Goal: Check status: Check status

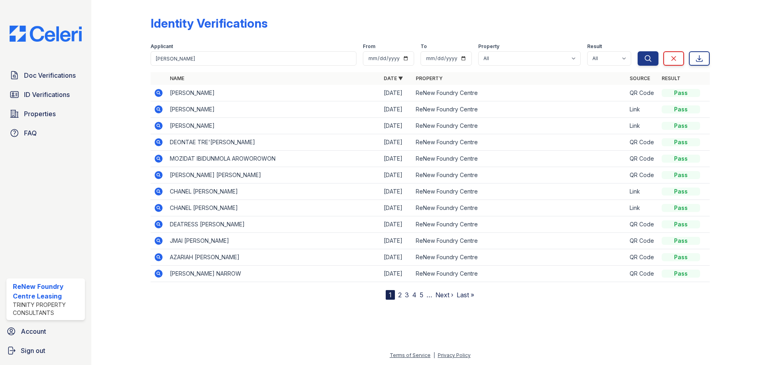
type input "KIM"
click at [638, 51] on button "Search" at bounding box center [648, 58] width 21 height 14
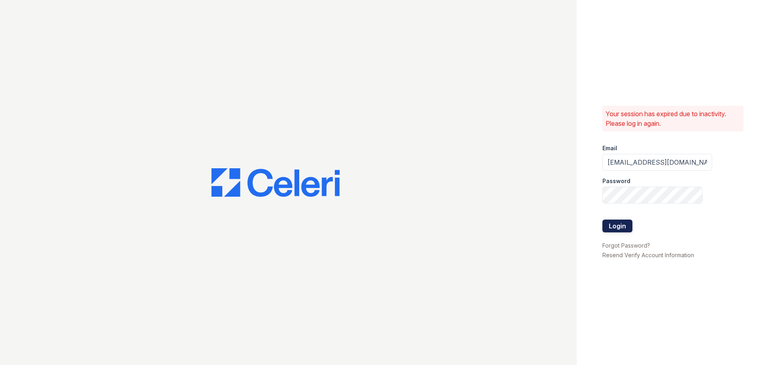
click at [619, 228] on button "Login" at bounding box center [617, 225] width 30 height 13
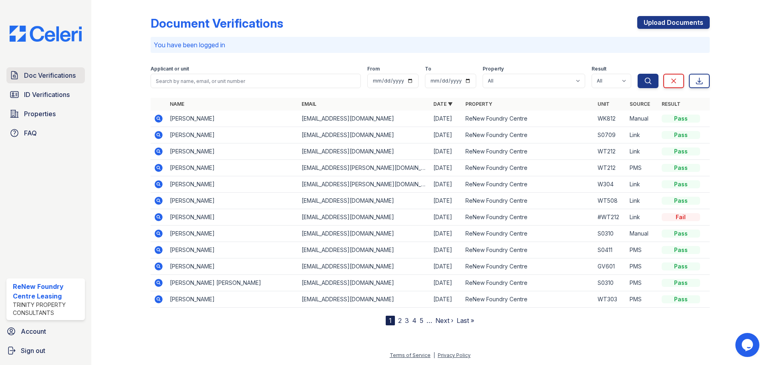
click at [46, 75] on span "Doc Verifications" at bounding box center [50, 75] width 52 height 10
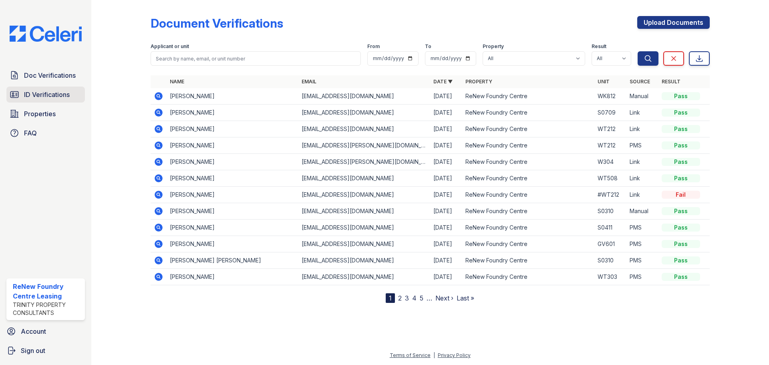
click at [49, 95] on span "ID Verifications" at bounding box center [47, 95] width 46 height 10
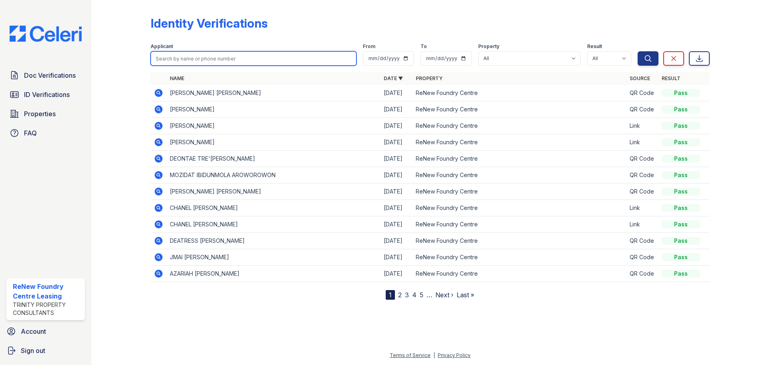
click at [195, 60] on input "search" at bounding box center [254, 58] width 206 height 14
click at [188, 60] on input "KIM" at bounding box center [254, 58] width 206 height 14
click at [187, 60] on input "KIM" at bounding box center [254, 58] width 206 height 14
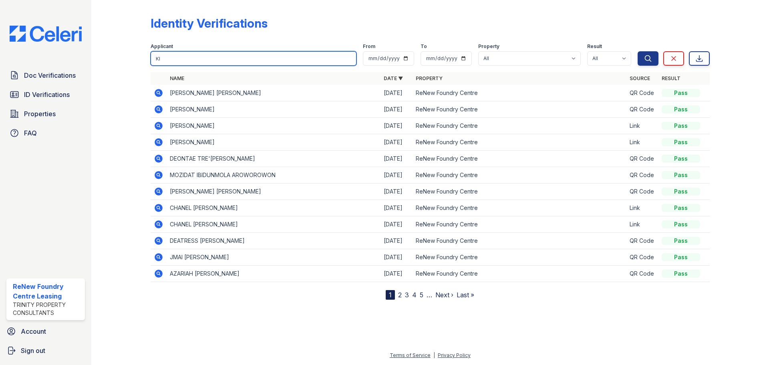
type input "K"
type input "[PERSON_NAME]"
click at [638, 51] on button "Search" at bounding box center [648, 58] width 21 height 14
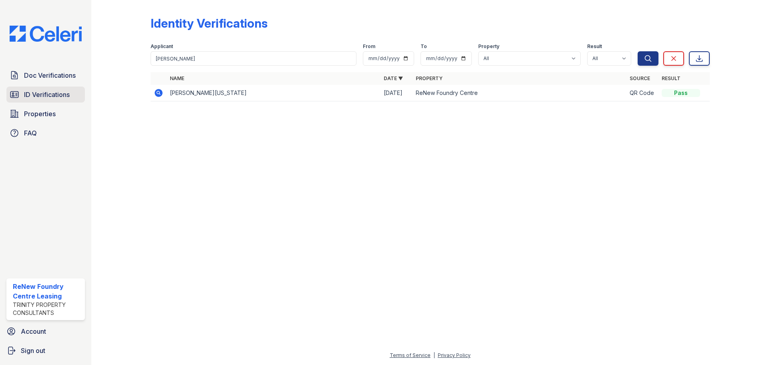
click at [61, 95] on span "ID Verifications" at bounding box center [47, 95] width 46 height 10
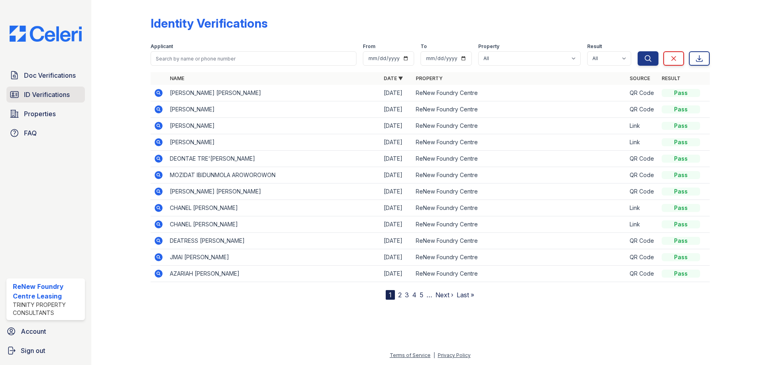
click at [61, 93] on span "ID Verifications" at bounding box center [47, 95] width 46 height 10
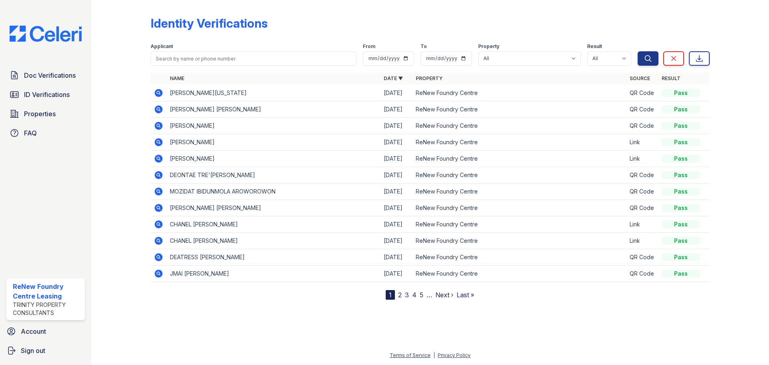
click at [160, 91] on icon at bounding box center [159, 93] width 8 height 8
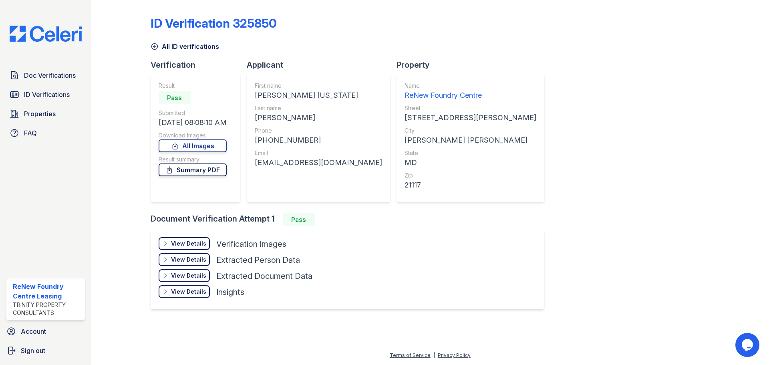
click at [185, 167] on link "Summary PDF" at bounding box center [193, 169] width 68 height 13
